Goal: Participate in discussion

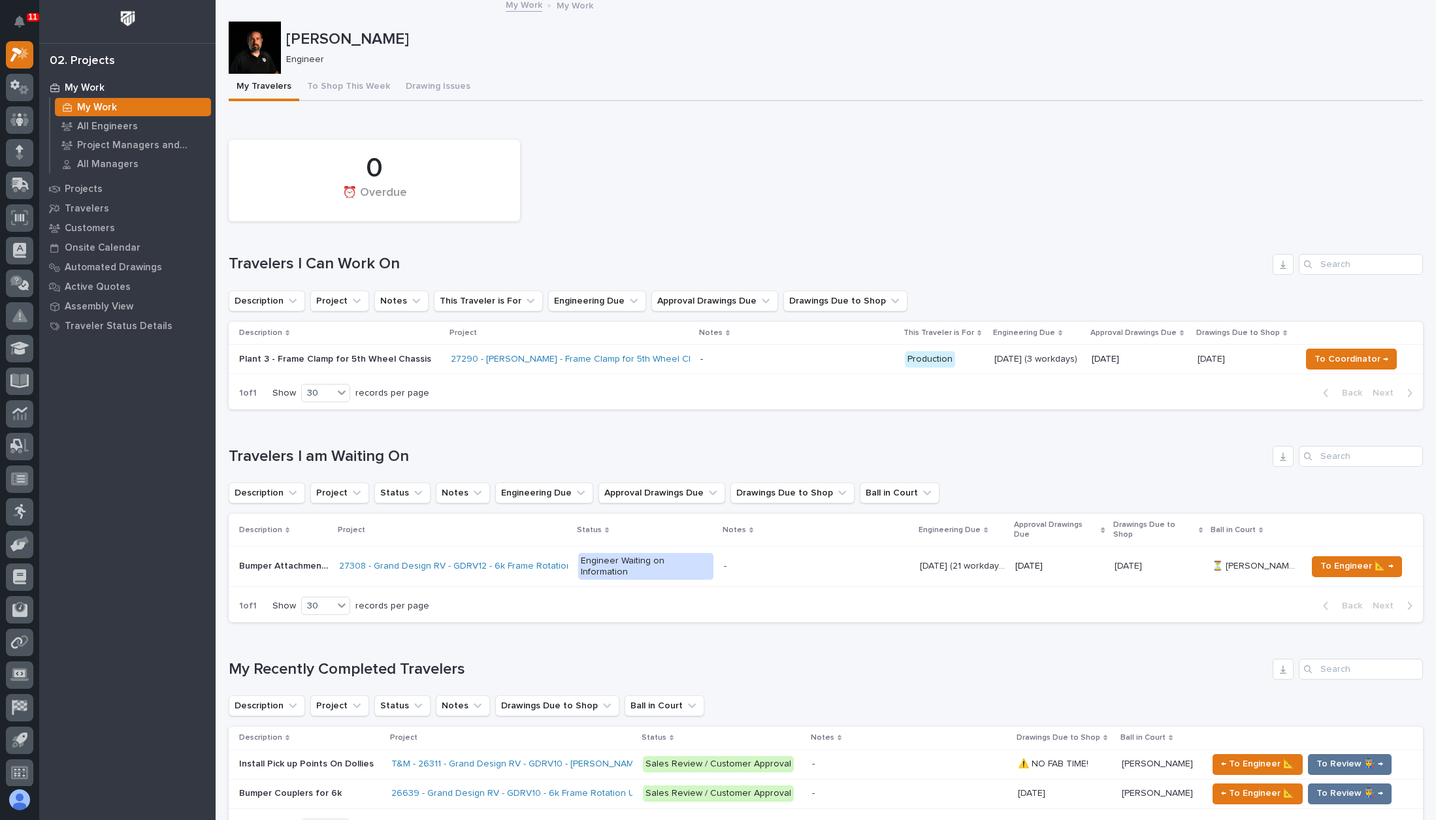
scroll to position [8, 0]
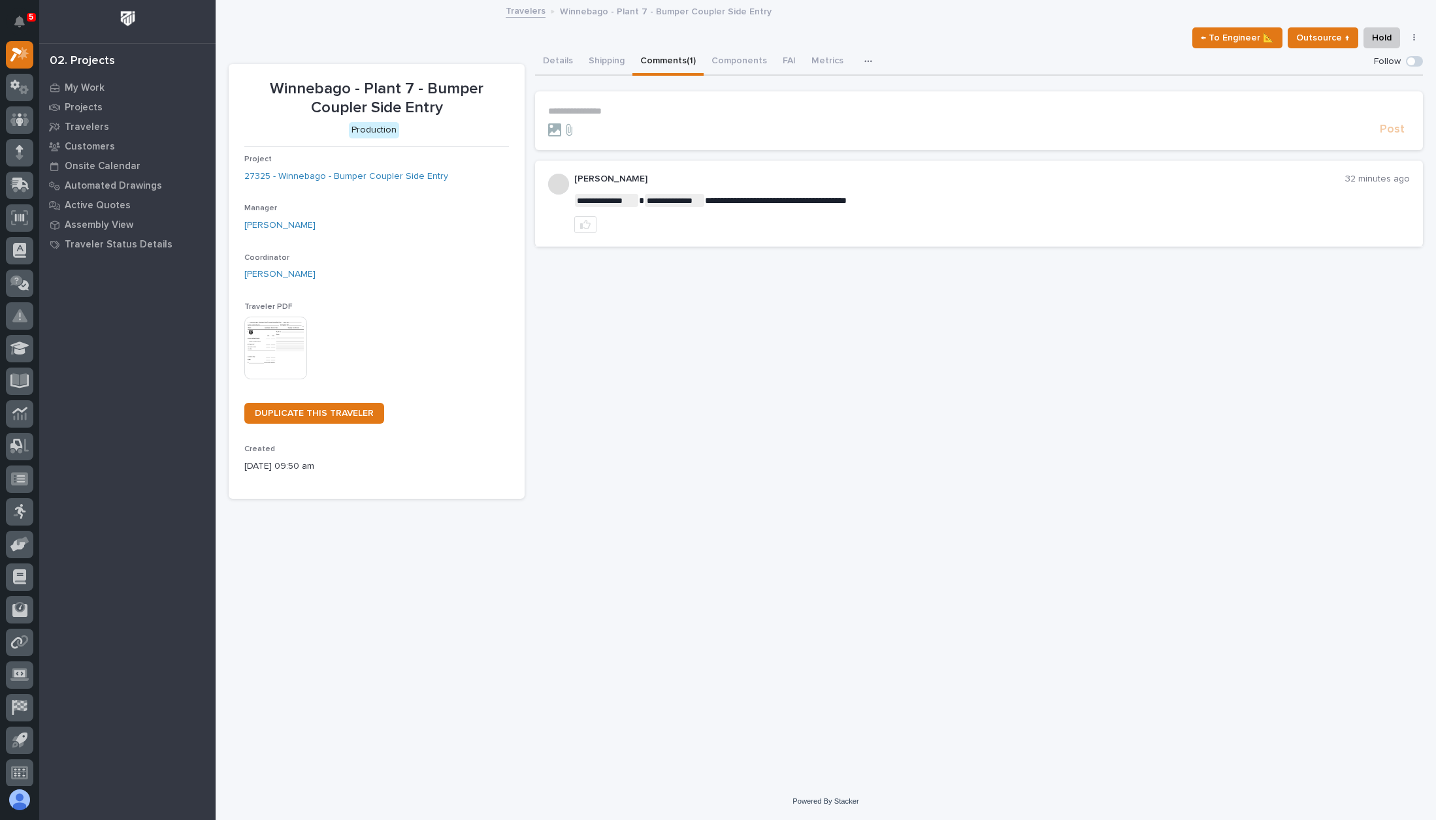
click at [567, 114] on p "**********" at bounding box center [979, 111] width 862 height 11
click at [1393, 129] on span "Post" at bounding box center [1392, 133] width 25 height 15
